Goal: Information Seeking & Learning: Find specific page/section

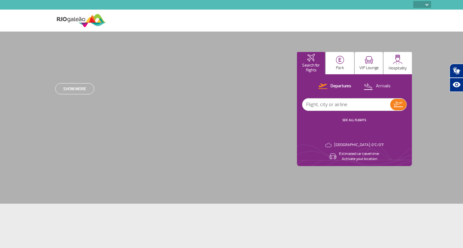
select select
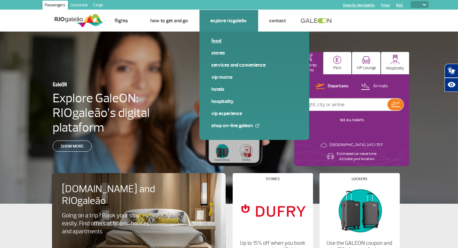
click at [220, 41] on link "Food" at bounding box center [255, 40] width 86 height 7
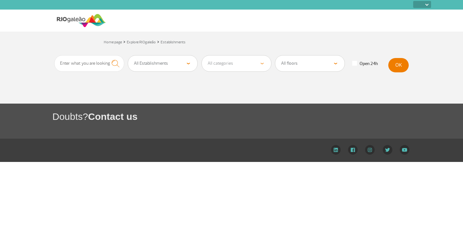
select select
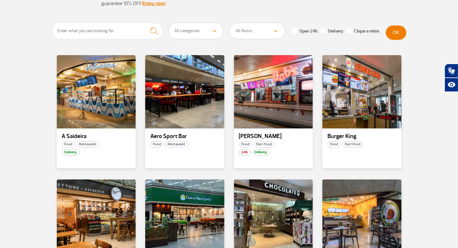
scroll to position [128, 0]
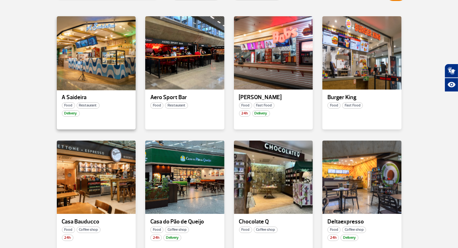
drag, startPoint x: 97, startPoint y: 57, endPoint x: 80, endPoint y: 67, distance: 20.5
click at [80, 67] on div at bounding box center [96, 53] width 80 height 75
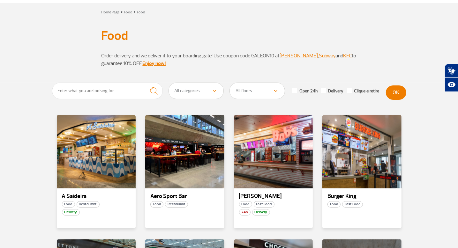
scroll to position [64, 0]
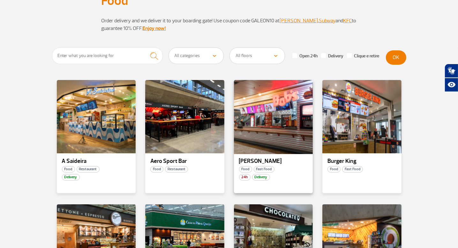
click at [277, 110] on div at bounding box center [273, 117] width 80 height 75
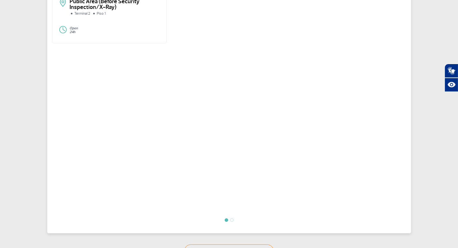
scroll to position [223, 0]
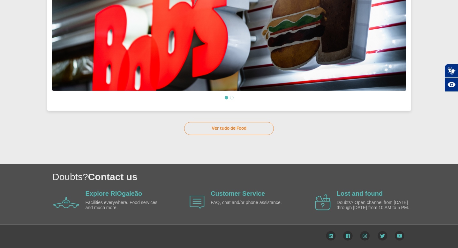
click at [231, 96] on li at bounding box center [232, 98] width 4 height 4
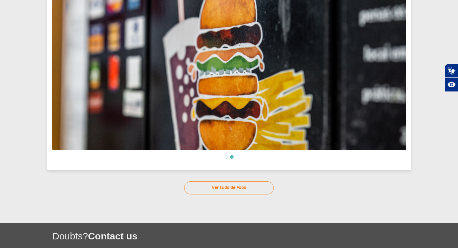
scroll to position [127, 0]
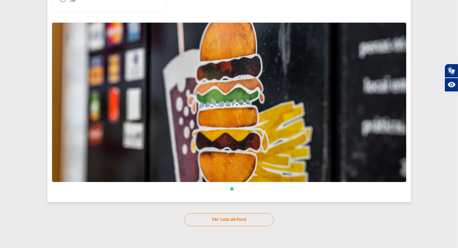
click at [226, 188] on li at bounding box center [227, 189] width 4 height 4
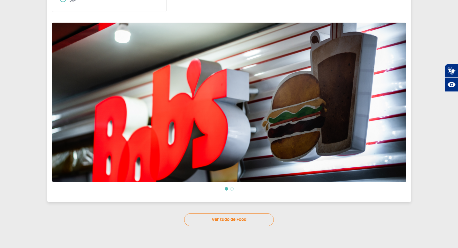
drag, startPoint x: 349, startPoint y: 25, endPoint x: 345, endPoint y: 26, distance: 4.8
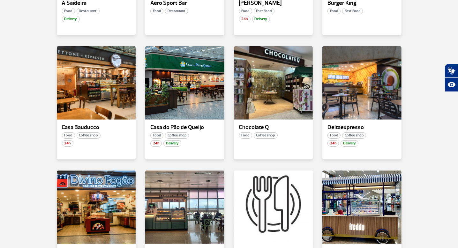
scroll to position [224, 0]
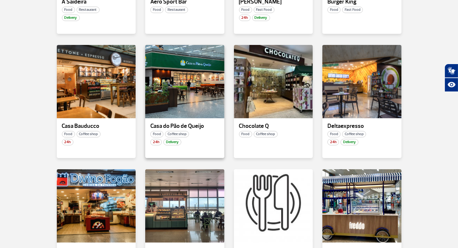
drag, startPoint x: 186, startPoint y: 72, endPoint x: 172, endPoint y: 125, distance: 55.2
drag, startPoint x: 172, startPoint y: 125, endPoint x: 166, endPoint y: 98, distance: 27.5
click at [166, 98] on div at bounding box center [185, 81] width 80 height 75
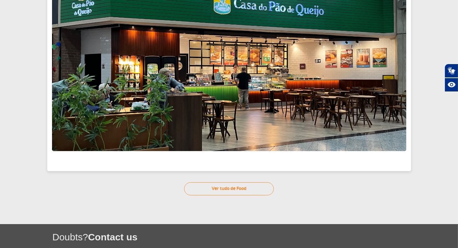
scroll to position [68, 0]
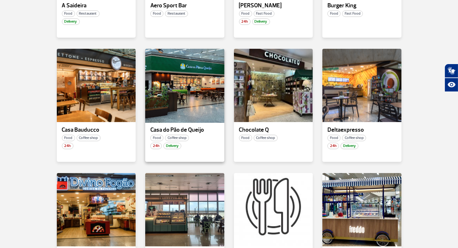
scroll to position [224, 0]
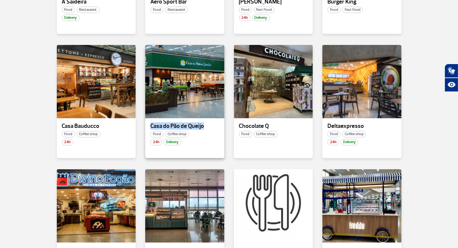
drag, startPoint x: 214, startPoint y: 124, endPoint x: 149, endPoint y: 127, distance: 64.9
click at [149, 127] on div "Casa do Pão de Queijo" at bounding box center [184, 126] width 79 height 6
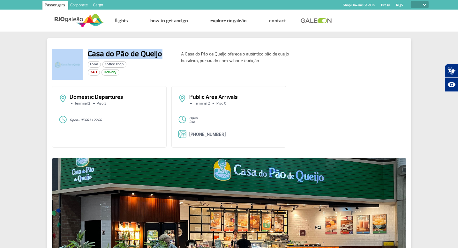
drag, startPoint x: 165, startPoint y: 54, endPoint x: 83, endPoint y: 55, distance: 81.5
click at [83, 55] on div "Casa do Pão de Queijo Food Coffee shop 24H Delivery" at bounding box center [114, 64] width 124 height 31
copy div "Casa do Pão de Queijo"
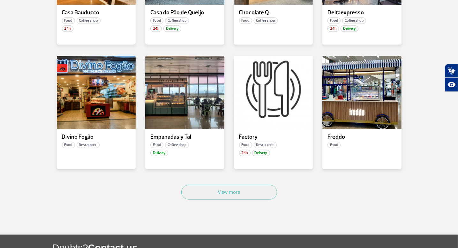
scroll to position [351, 0]
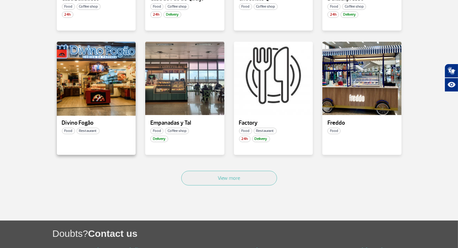
click at [96, 87] on div at bounding box center [96, 78] width 80 height 75
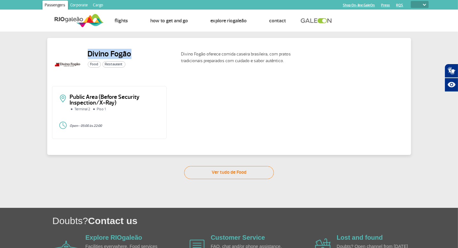
drag, startPoint x: 97, startPoint y: 54, endPoint x: 130, endPoint y: 55, distance: 33.2
click at [130, 55] on h2 "Divino Fogão" at bounding box center [110, 54] width 44 height 10
copy h2 "Divino Fogão"
click at [32, 109] on div "Divino Fogão Food Restaurant Divino Fogão oferece comida caseira brasileira, co…" at bounding box center [229, 106] width 458 height 148
click at [32, 77] on div "Divino Fogão Food Restaurant Divino Fogão oferece comida caseira brasileira, co…" at bounding box center [229, 106] width 458 height 148
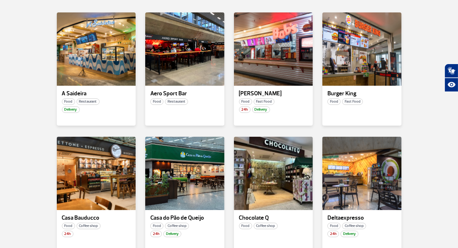
scroll to position [128, 0]
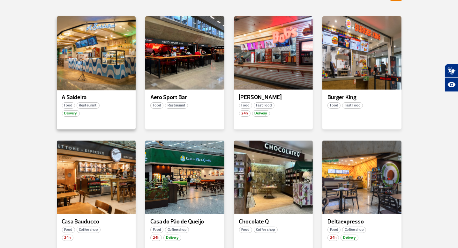
click at [100, 49] on div at bounding box center [96, 53] width 80 height 75
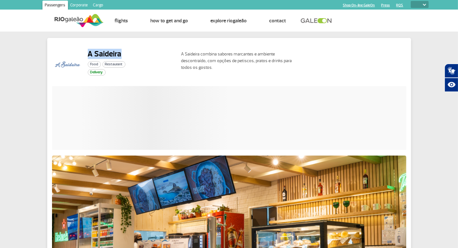
drag, startPoint x: 124, startPoint y: 58, endPoint x: 88, endPoint y: 57, distance: 36.1
click at [88, 57] on h2 "A Saideira" at bounding box center [107, 54] width 38 height 10
copy h2 "A Saideira"
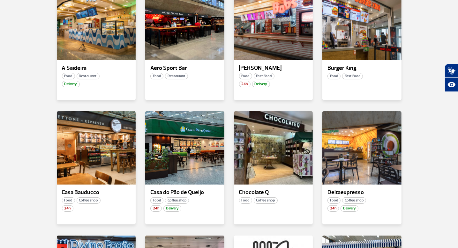
scroll to position [192, 0]
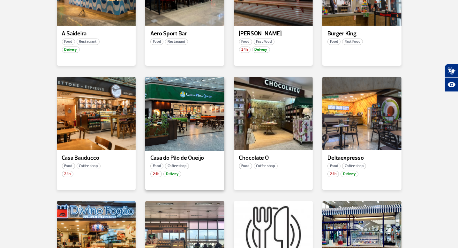
click at [192, 122] on div at bounding box center [185, 113] width 80 height 75
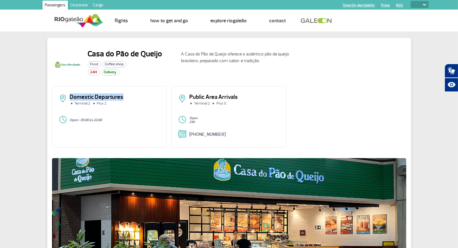
drag, startPoint x: 129, startPoint y: 97, endPoint x: 69, endPoint y: 95, distance: 60.4
click at [69, 95] on div "Domestic Departures Terminal 2 Piso 2" at bounding box center [110, 103] width 102 height 16
drag, startPoint x: 239, startPoint y: 98, endPoint x: 202, endPoint y: 98, distance: 36.4
click at [202, 98] on p "Public Area Arrivals" at bounding box center [234, 98] width 90 height 6
click at [195, 97] on p "Public Area Arrivals" at bounding box center [234, 98] width 90 height 6
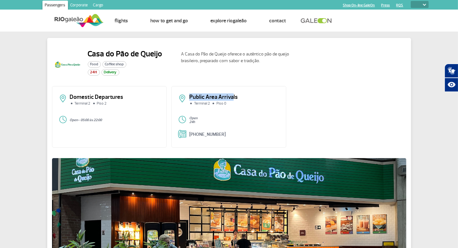
drag, startPoint x: 189, startPoint y: 96, endPoint x: 233, endPoint y: 97, distance: 43.1
click at [233, 97] on p "Public Area Arrivals" at bounding box center [234, 98] width 90 height 6
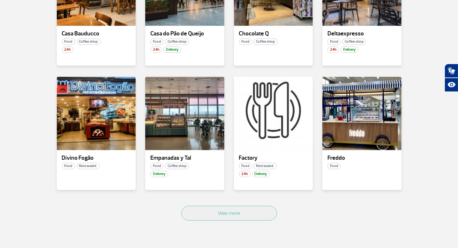
scroll to position [319, 0]
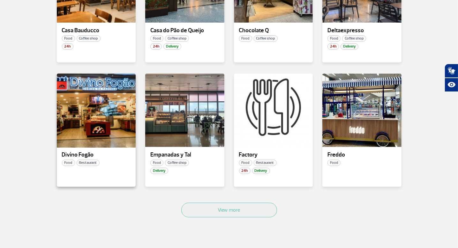
click at [103, 106] on div at bounding box center [96, 110] width 80 height 75
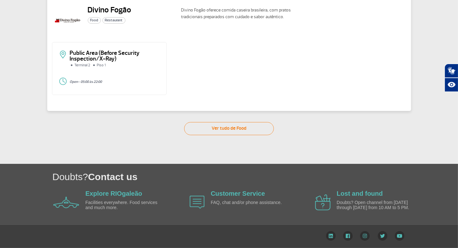
click at [18, 55] on div "Divino Fogão Food Restaurant Divino Fogão oferece comida caseira brasileira, co…" at bounding box center [229, 62] width 458 height 148
click at [31, 77] on div "Divino Fogão Food Restaurant Divino Fogão oferece comida caseira brasileira, co…" at bounding box center [229, 62] width 458 height 148
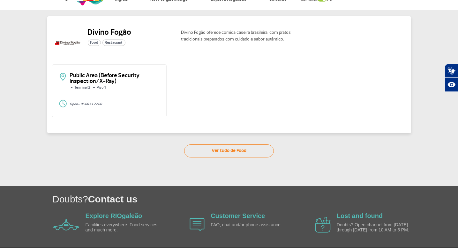
scroll to position [0, 0]
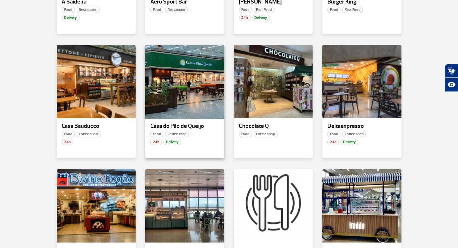
click at [204, 91] on div at bounding box center [185, 81] width 80 height 75
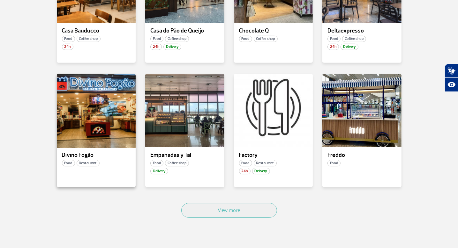
scroll to position [319, 0]
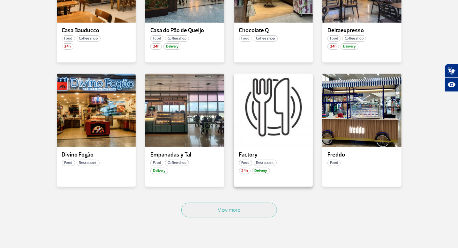
click at [269, 106] on div at bounding box center [273, 110] width 80 height 75
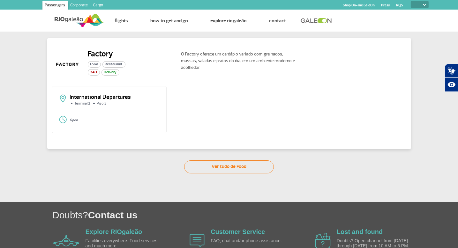
drag, startPoint x: 173, startPoint y: 76, endPoint x: 180, endPoint y: 76, distance: 7.0
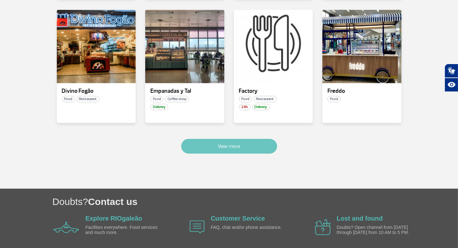
click at [262, 147] on button "View more" at bounding box center [229, 146] width 96 height 15
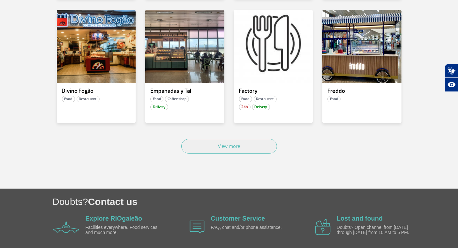
scroll to position [757, 0]
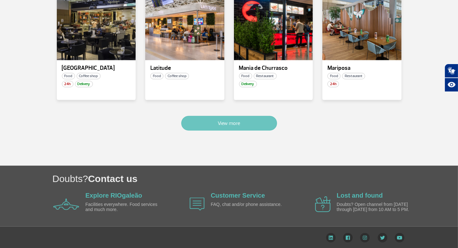
click at [243, 117] on button "View more" at bounding box center [229, 123] width 96 height 15
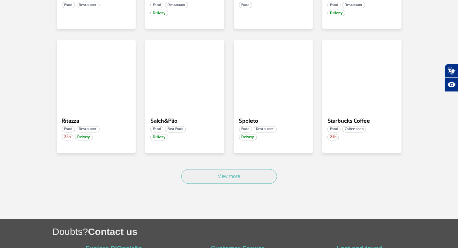
scroll to position [1160, 0]
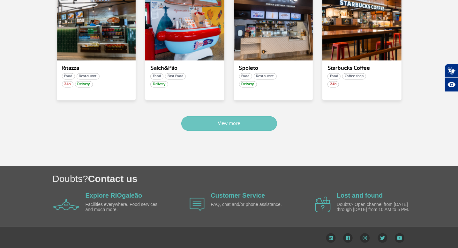
click at [249, 116] on button "View more" at bounding box center [229, 123] width 96 height 15
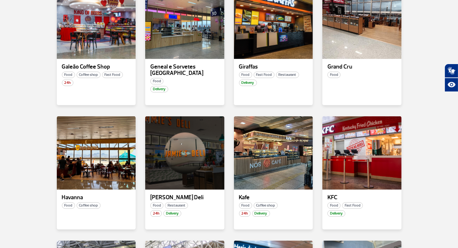
scroll to position [500, 0]
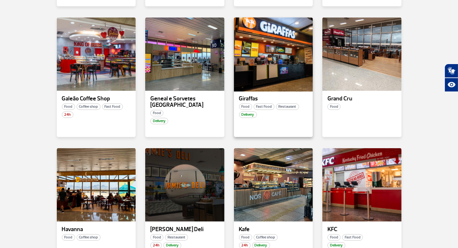
click at [284, 48] on div at bounding box center [273, 54] width 80 height 75
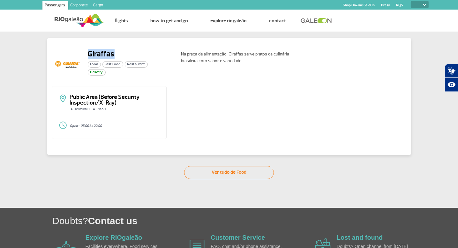
drag, startPoint x: 86, startPoint y: 54, endPoint x: 115, endPoint y: 54, distance: 28.8
click at [115, 54] on div "Giraffas Food Fast Food Restaurant Delivery" at bounding box center [114, 64] width 124 height 31
copy h2 "Giraffas"
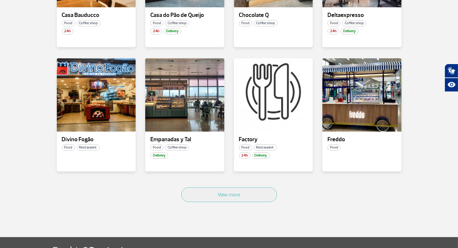
scroll to position [413, 0]
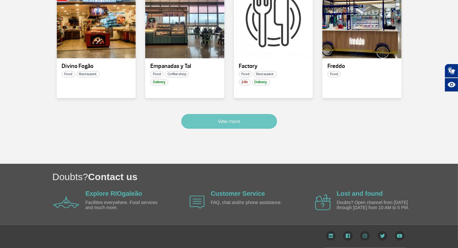
click at [252, 123] on button "View more" at bounding box center [229, 121] width 96 height 15
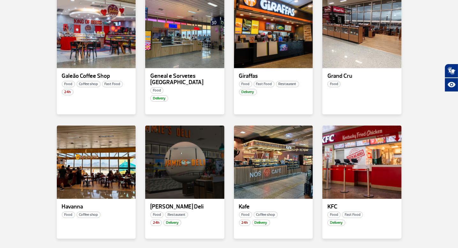
scroll to position [467, 0]
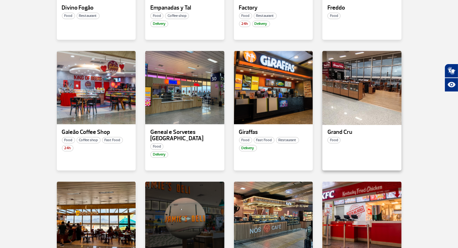
click at [360, 75] on div at bounding box center [362, 87] width 80 height 75
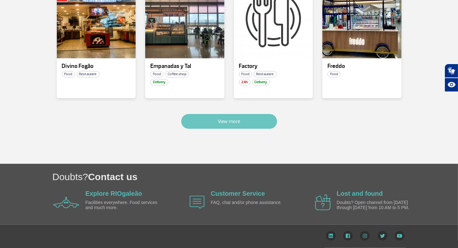
click at [251, 122] on button "View more" at bounding box center [229, 121] width 96 height 15
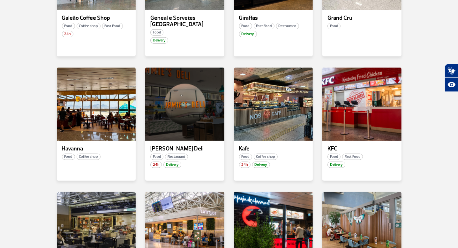
scroll to position [658, 0]
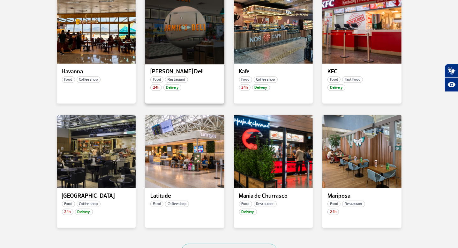
click at [194, 25] on div at bounding box center [185, 27] width 80 height 75
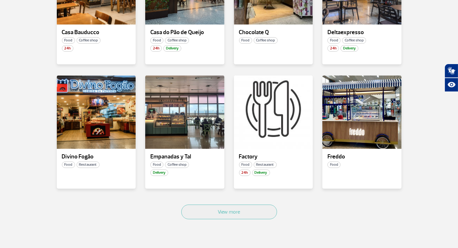
scroll to position [319, 0]
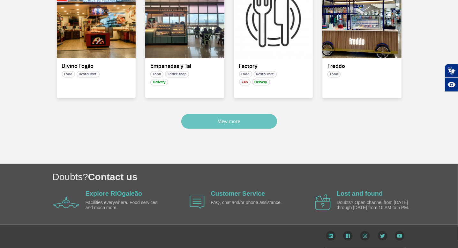
click at [257, 116] on button "View more" at bounding box center [229, 121] width 96 height 15
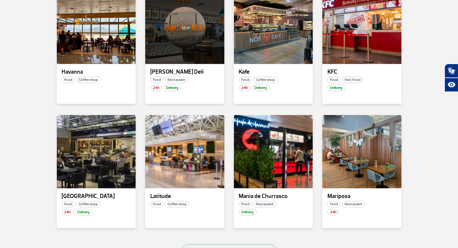
scroll to position [690, 0]
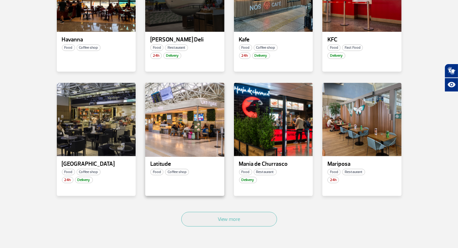
click at [185, 110] on div at bounding box center [185, 119] width 80 height 75
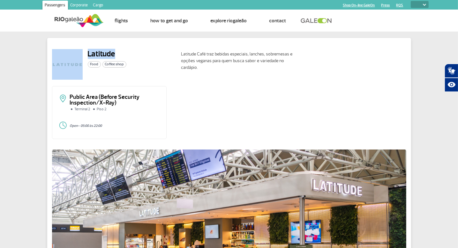
drag, startPoint x: 113, startPoint y: 54, endPoint x: 82, endPoint y: 57, distance: 31.4
click at [82, 57] on div "Latitude Food Coffee shop" at bounding box center [114, 64] width 124 height 31
copy div "Latitude"
click at [418, 125] on div "Latitude Food Coffee shop Latitude Café traz bebidas especiais, lanches, sobrem…" at bounding box center [229, 193] width 458 height 322
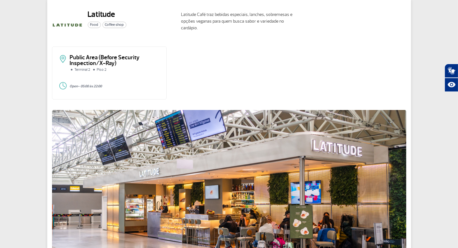
scroll to position [128, 0]
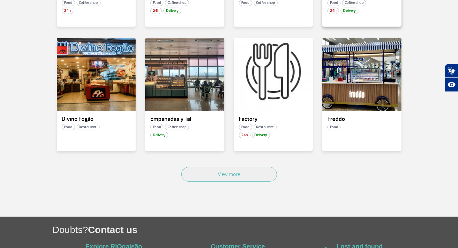
scroll to position [413, 0]
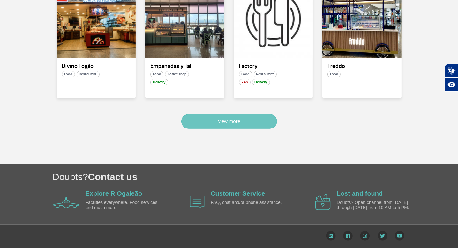
click at [244, 116] on button "View more" at bounding box center [229, 121] width 96 height 15
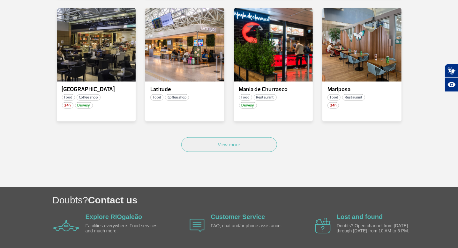
scroll to position [754, 0]
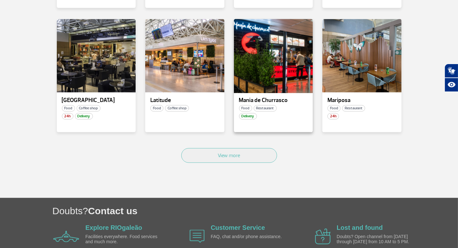
click at [274, 50] on div at bounding box center [273, 56] width 80 height 75
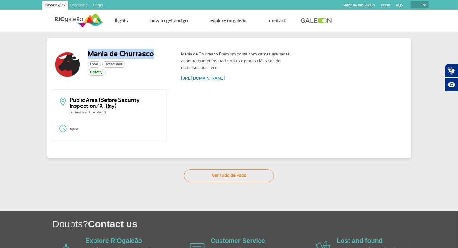
drag, startPoint x: 155, startPoint y: 55, endPoint x: 87, endPoint y: 58, distance: 68.7
click at [87, 58] on div "Mania de Churrasco Food Restaurant Delivery" at bounding box center [114, 66] width 124 height 34
copy h2 "Mania de Churrasco"
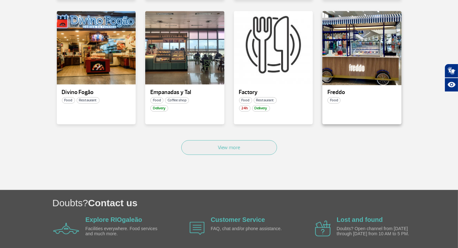
scroll to position [413, 0]
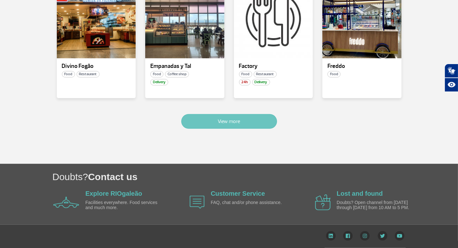
click at [220, 117] on button "View more" at bounding box center [229, 121] width 96 height 15
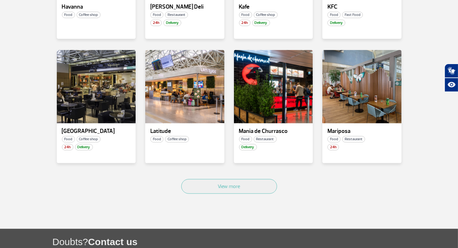
scroll to position [722, 0]
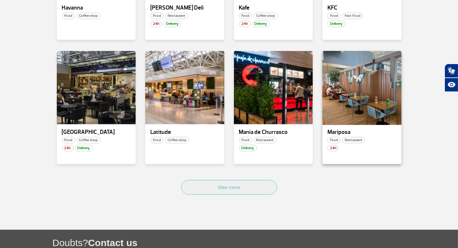
click at [360, 83] on div at bounding box center [362, 87] width 80 height 75
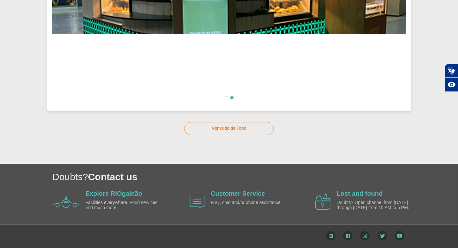
scroll to position [34, 0]
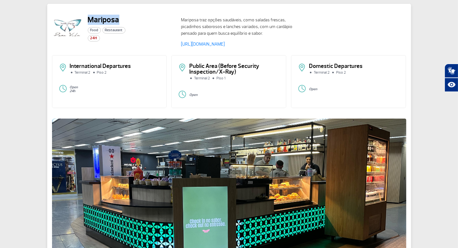
drag, startPoint x: 118, startPoint y: 20, endPoint x: 90, endPoint y: 21, distance: 27.8
click at [90, 21] on h2 "Mariposa" at bounding box center [107, 20] width 38 height 10
copy h2 "Mariposa"
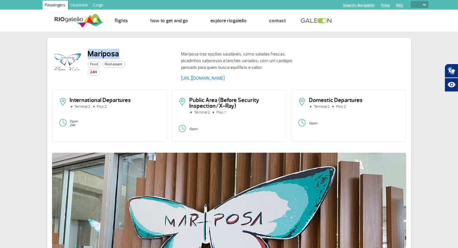
scroll to position [192, 0]
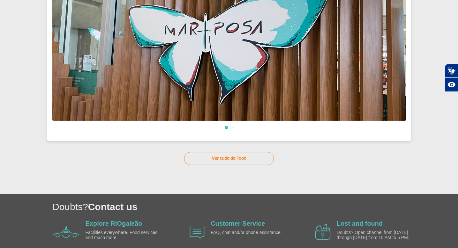
click at [256, 157] on link "Ver tudo de Food" at bounding box center [229, 158] width 90 height 13
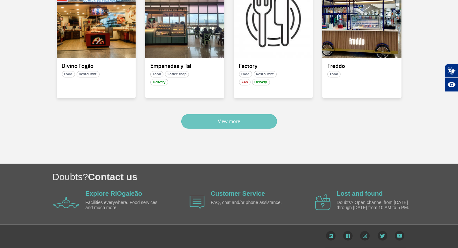
click at [236, 122] on button "View more" at bounding box center [229, 121] width 96 height 15
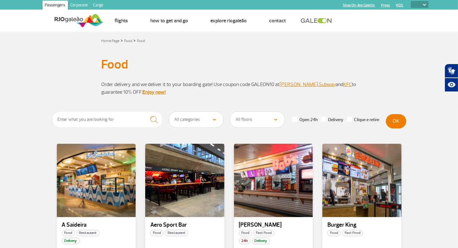
click at [218, 118] on select "All categories Coffee shop Fast Food Restaurant Souvenir Convenience shop" at bounding box center [196, 120] width 55 height 16
select select "23"
click at [169, 112] on select "All categories Coffee shop Fast Food Restaurant Souvenir Convenience shop" at bounding box center [196, 120] width 55 height 16
click at [277, 123] on select "All floors Public Area (Before Security Inspection/X-Ray) Public Area Arrivals …" at bounding box center [257, 120] width 55 height 16
select select "78"
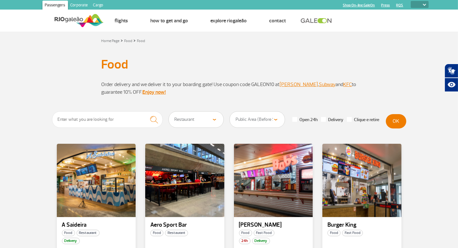
click at [230, 112] on select "All floors Public Area (Before Security Inspection/X-Ray) Public Area Arrivals …" at bounding box center [257, 120] width 55 height 16
click at [394, 122] on button "OK" at bounding box center [396, 121] width 20 height 14
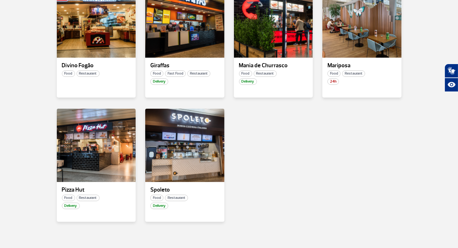
scroll to position [192, 0]
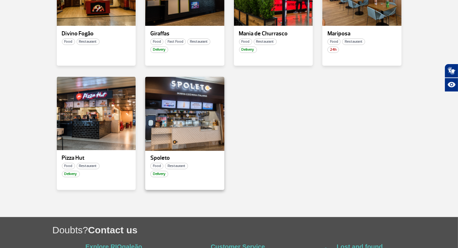
click at [200, 109] on div at bounding box center [185, 113] width 80 height 75
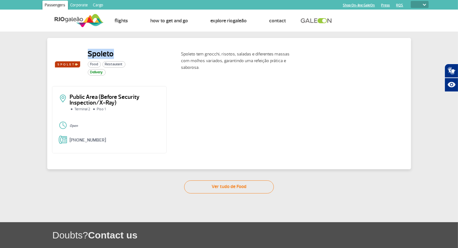
drag, startPoint x: 119, startPoint y: 53, endPoint x: 87, endPoint y: 54, distance: 32.0
click at [87, 54] on div "Spoleto Food Restaurant Delivery" at bounding box center [114, 64] width 124 height 31
copy h2 "Spoleto"
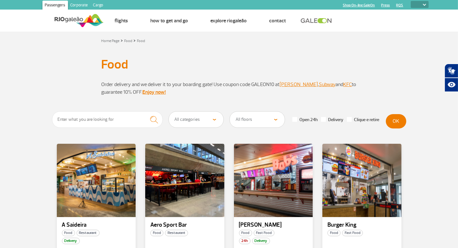
click at [209, 116] on select "All categories Coffee shop Fast Food Restaurant Souvenir Convenience shop" at bounding box center [196, 120] width 55 height 16
select select "23"
click at [169, 112] on select "All categories Coffee shop Fast Food Restaurant Souvenir Convenience shop" at bounding box center [196, 120] width 55 height 16
click at [258, 114] on select "All floors Public Area (Before Security Inspection/X-Ray) Public Area Arrivals …" at bounding box center [257, 120] width 55 height 16
select select "78"
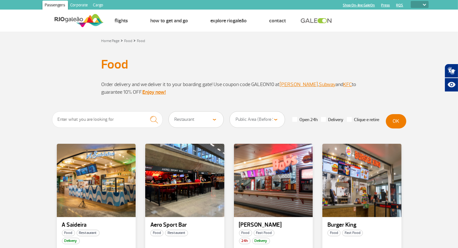
click at [230, 112] on select "All floors Public Area (Before Security Inspection/X-Ray) Public Area Arrivals …" at bounding box center [257, 120] width 55 height 16
click at [401, 115] on button "OK" at bounding box center [396, 121] width 20 height 14
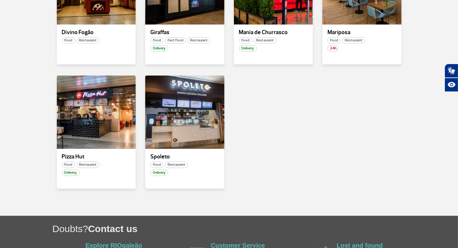
scroll to position [160, 0]
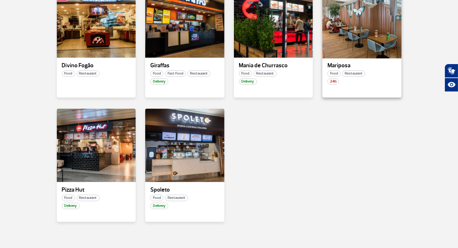
click at [360, 26] on div at bounding box center [362, 21] width 80 height 75
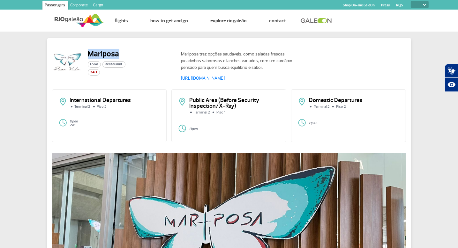
drag, startPoint x: 119, startPoint y: 54, endPoint x: 87, endPoint y: 55, distance: 31.9
click at [87, 55] on div "Mariposa Food Restaurant 24H" at bounding box center [114, 66] width 124 height 34
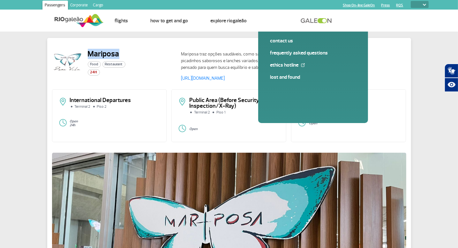
copy h2 "Mariposa"
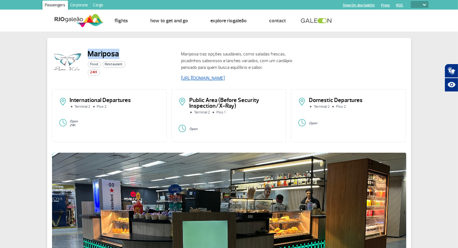
click at [209, 78] on link "https://mariposa.com.br/" at bounding box center [203, 78] width 44 height 5
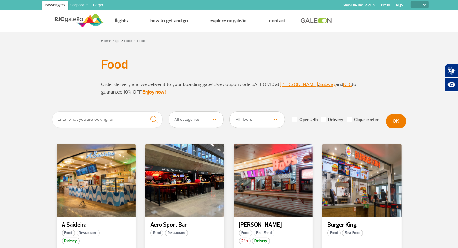
click at [205, 120] on select "All categories Coffee shop Fast Food Restaurant Souvenir Convenience shop" at bounding box center [196, 120] width 55 height 16
select select "23"
click at [169, 112] on select "All categories Coffee shop Fast Food Restaurant Souvenir Convenience shop" at bounding box center [196, 120] width 55 height 16
click at [250, 117] on select "All floors Public Area (Before Security Inspection/X-Ray) Public Area Arrivals …" at bounding box center [257, 120] width 55 height 16
select select "82"
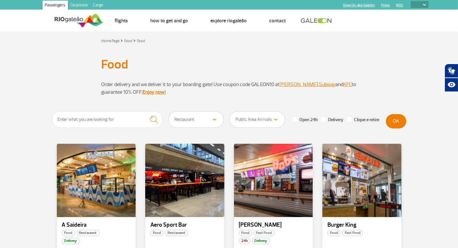
click at [230, 112] on select "All floors Public Area (Before Security Inspection/X-Ray) Public Area Arrivals …" at bounding box center [257, 120] width 55 height 16
click at [405, 121] on button "OK" at bounding box center [396, 121] width 20 height 14
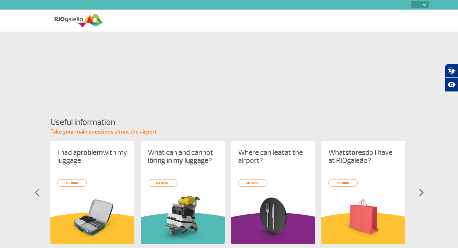
select select
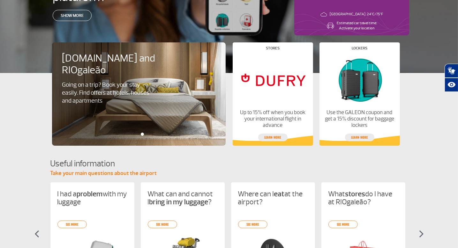
scroll to position [13, 0]
